Goal: Check status: Check status

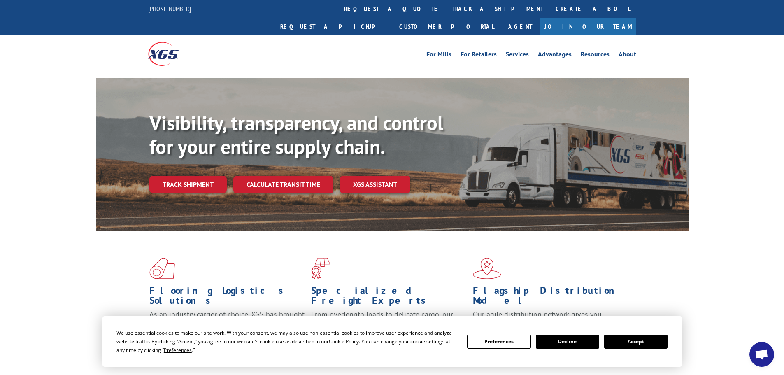
drag, startPoint x: 647, startPoint y: 341, endPoint x: 652, endPoint y: 339, distance: 4.6
click at [651, 341] on button "Accept" at bounding box center [635, 341] width 63 height 14
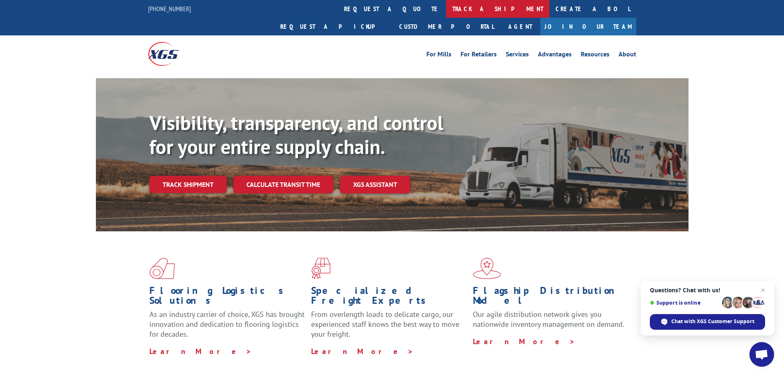
click at [446, 11] on link "track a shipment" at bounding box center [497, 9] width 103 height 18
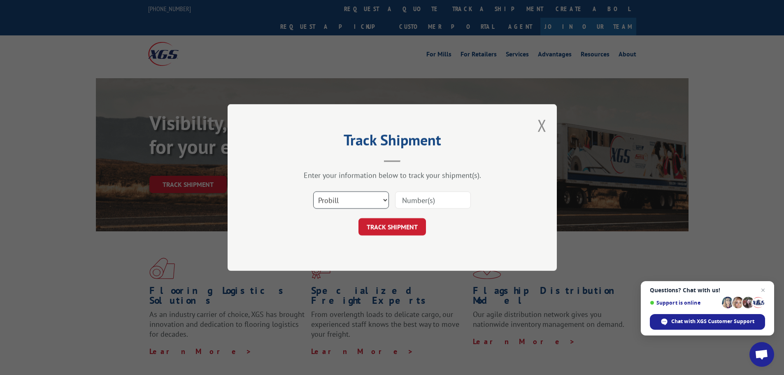
click at [343, 201] on select "Select category... Probill BOL PO" at bounding box center [351, 199] width 76 height 17
select select "bol"
click at [313, 191] on select "Select category... Probill BOL PO" at bounding box center [351, 199] width 76 height 17
click at [416, 200] on input at bounding box center [433, 199] width 76 height 17
paste input "5544222"
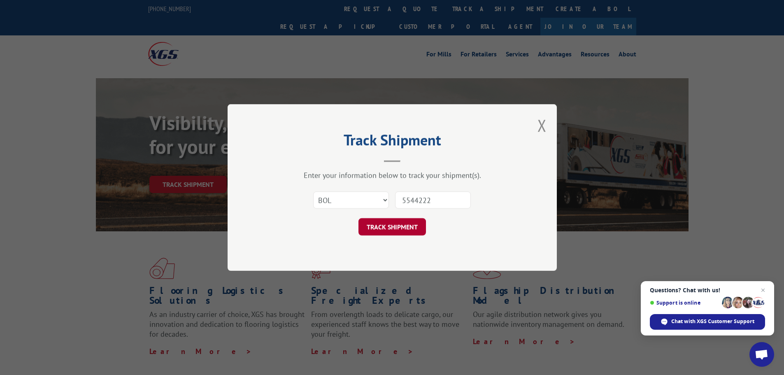
type input "5544222"
click at [394, 234] on button "TRACK SHIPMENT" at bounding box center [391, 226] width 67 height 17
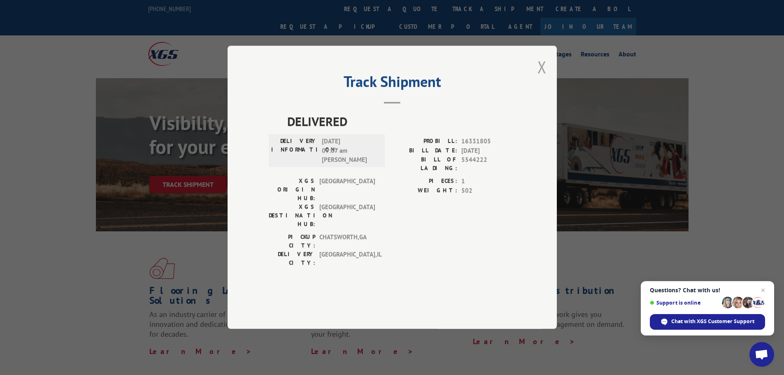
click at [540, 78] on button "Close modal" at bounding box center [541, 67] width 9 height 22
